Goal: Task Accomplishment & Management: Use online tool/utility

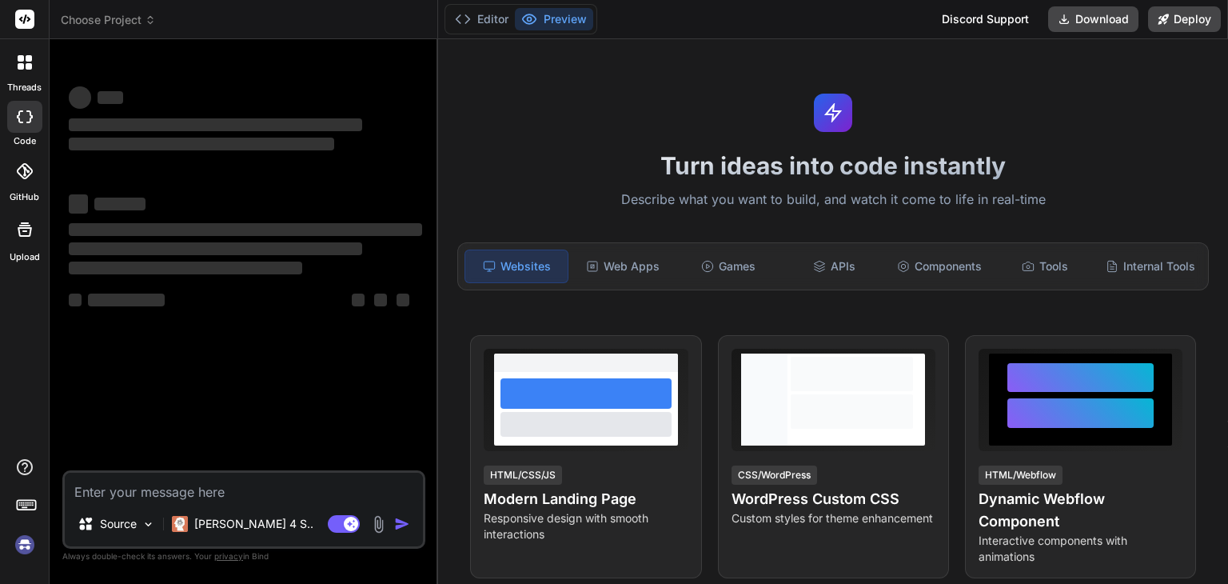
click at [26, 548] on img at bounding box center [24, 544] width 27 height 27
type textarea "x"
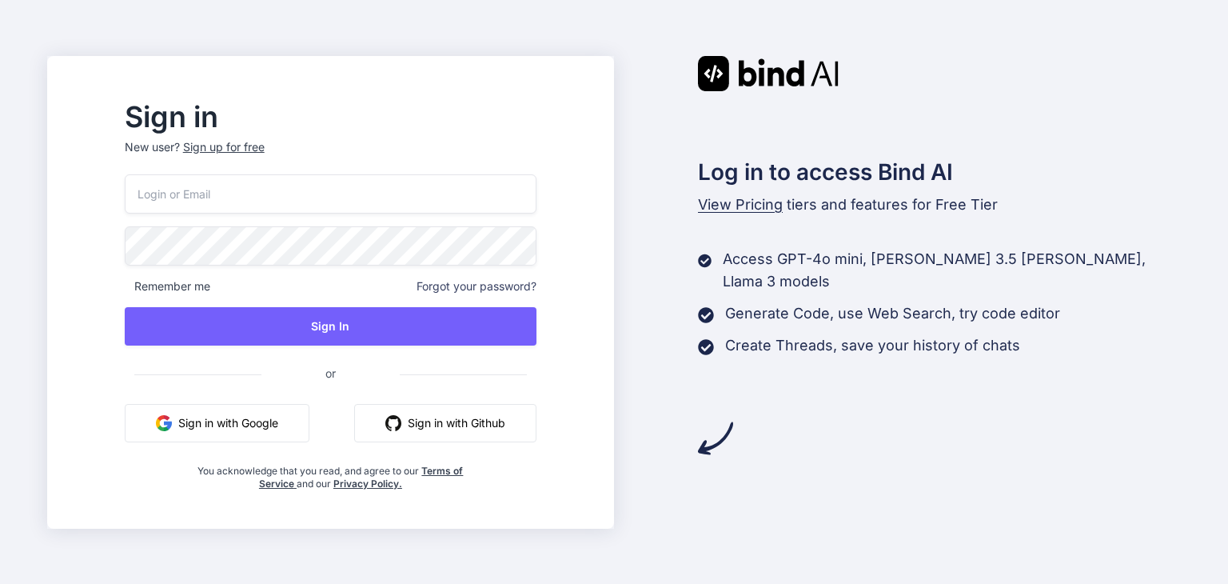
click at [305, 420] on button "Sign in with Google" at bounding box center [217, 423] width 185 height 38
click at [272, 436] on button "Sign in with Google" at bounding box center [217, 423] width 185 height 38
click at [274, 413] on button "Sign in with Google" at bounding box center [217, 423] width 185 height 38
click at [292, 430] on button "Sign in with Google" at bounding box center [217, 423] width 185 height 38
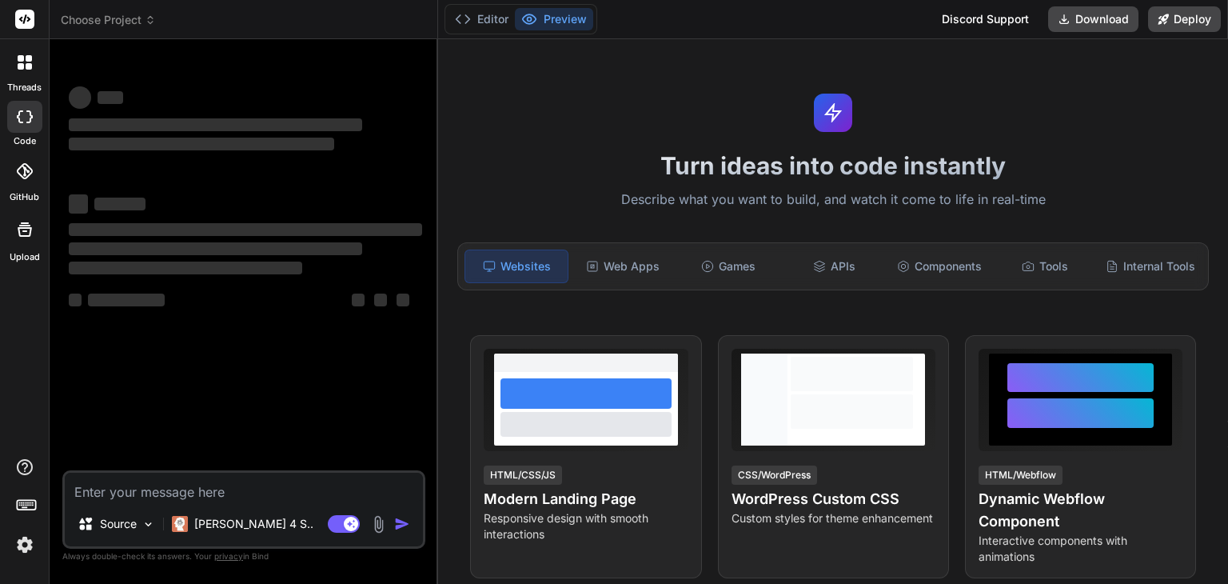
click at [118, 23] on span "Choose Project" at bounding box center [108, 20] width 95 height 16
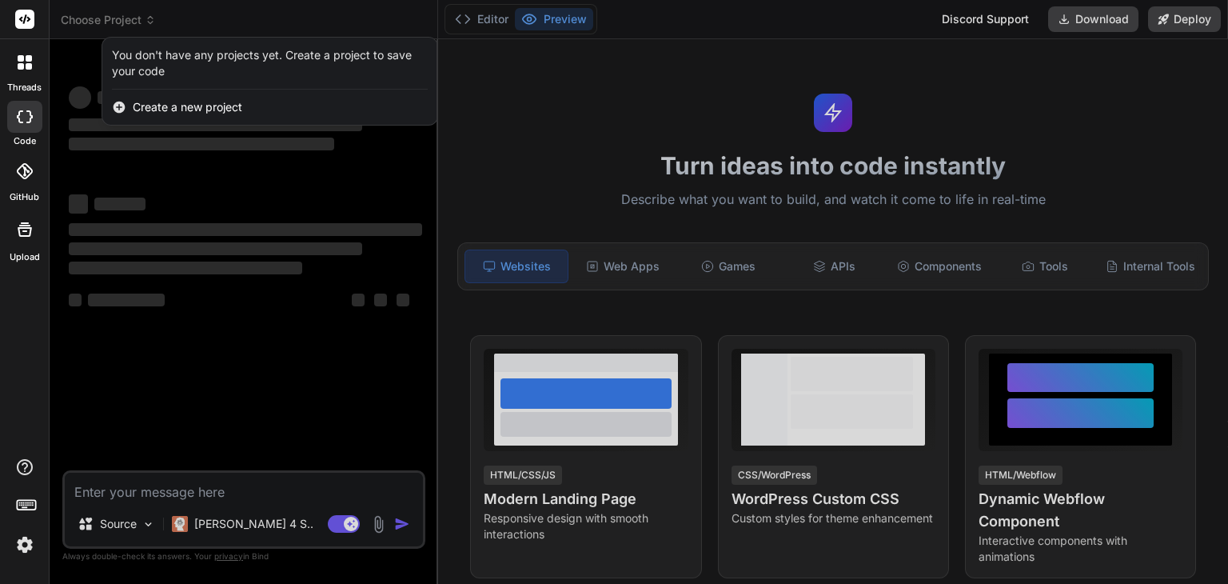
click at [118, 23] on div at bounding box center [614, 292] width 1228 height 584
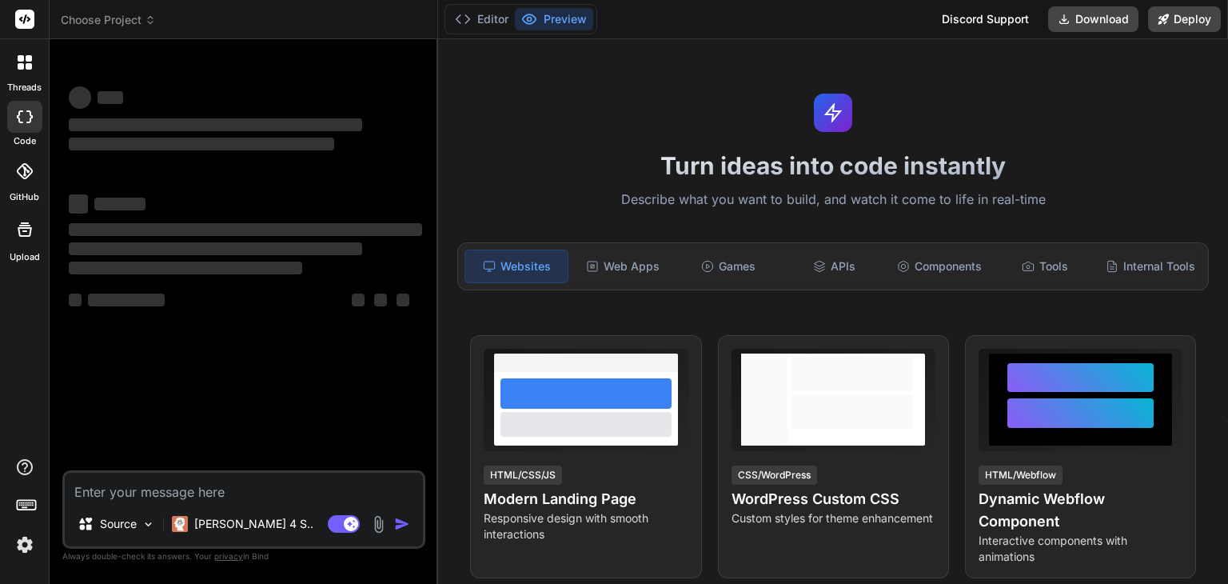
click at [154, 488] on textarea at bounding box center [244, 487] width 358 height 29
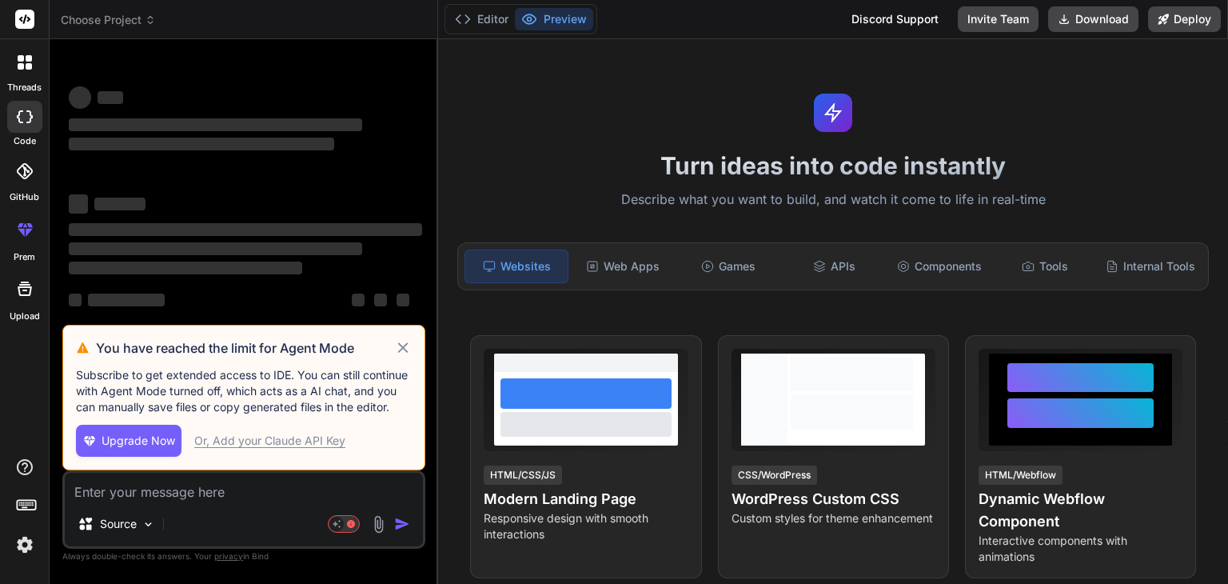
click at [409, 346] on icon at bounding box center [403, 347] width 18 height 19
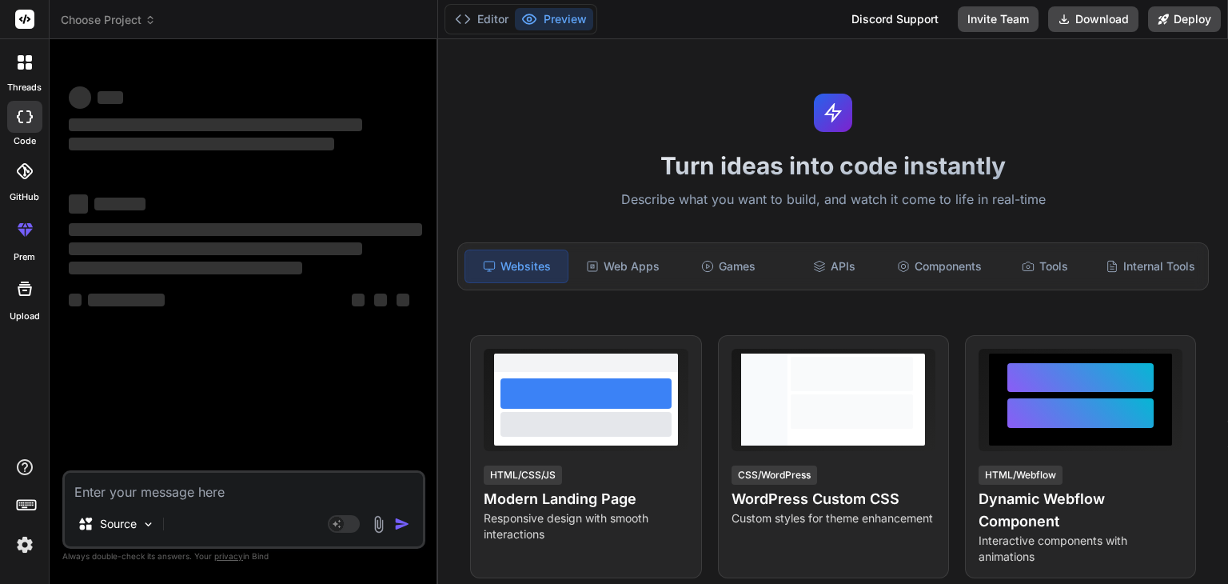
click at [939, 31] on div "Discord Support" at bounding box center [895, 19] width 106 height 26
click at [22, 542] on img at bounding box center [24, 544] width 27 height 27
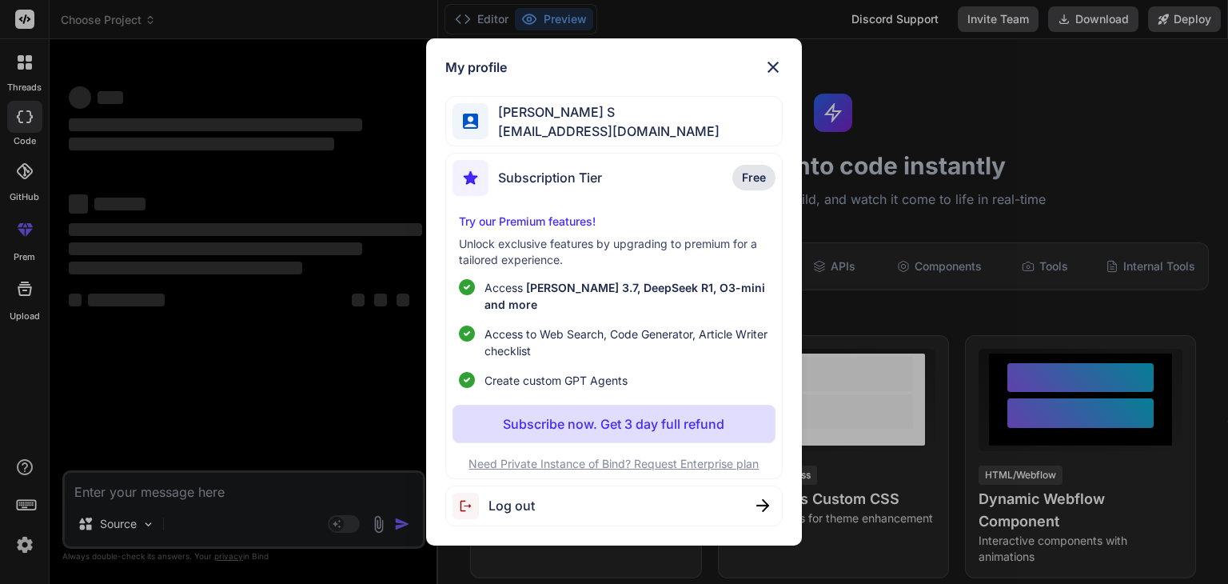
click at [503, 496] on span "Log out" at bounding box center [512, 505] width 46 height 19
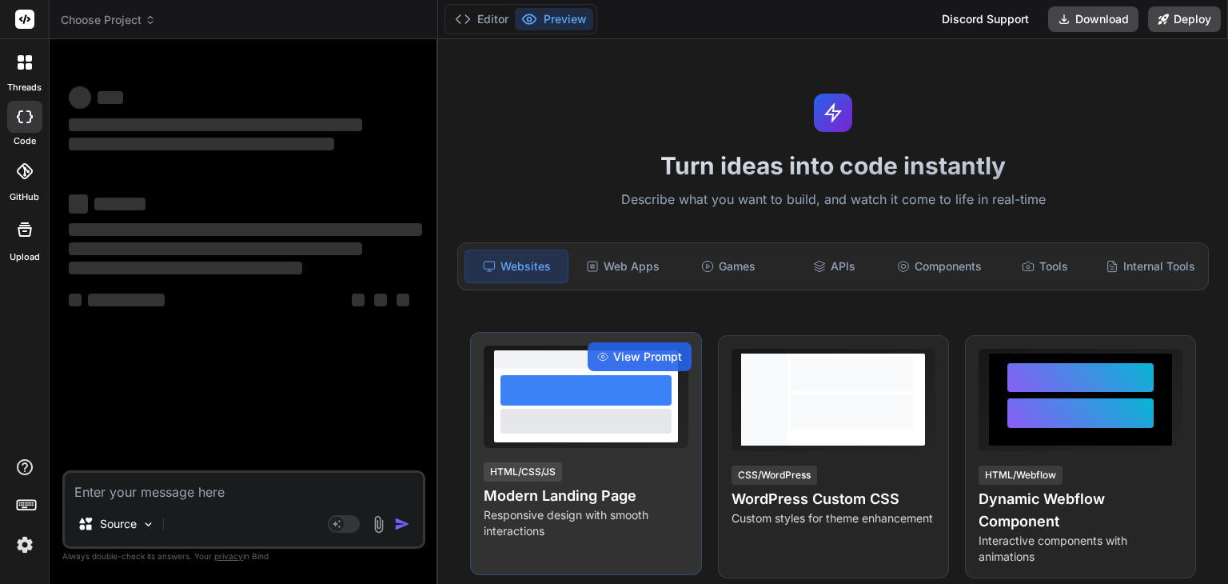
type textarea "x"
